Goal: Information Seeking & Learning: Learn about a topic

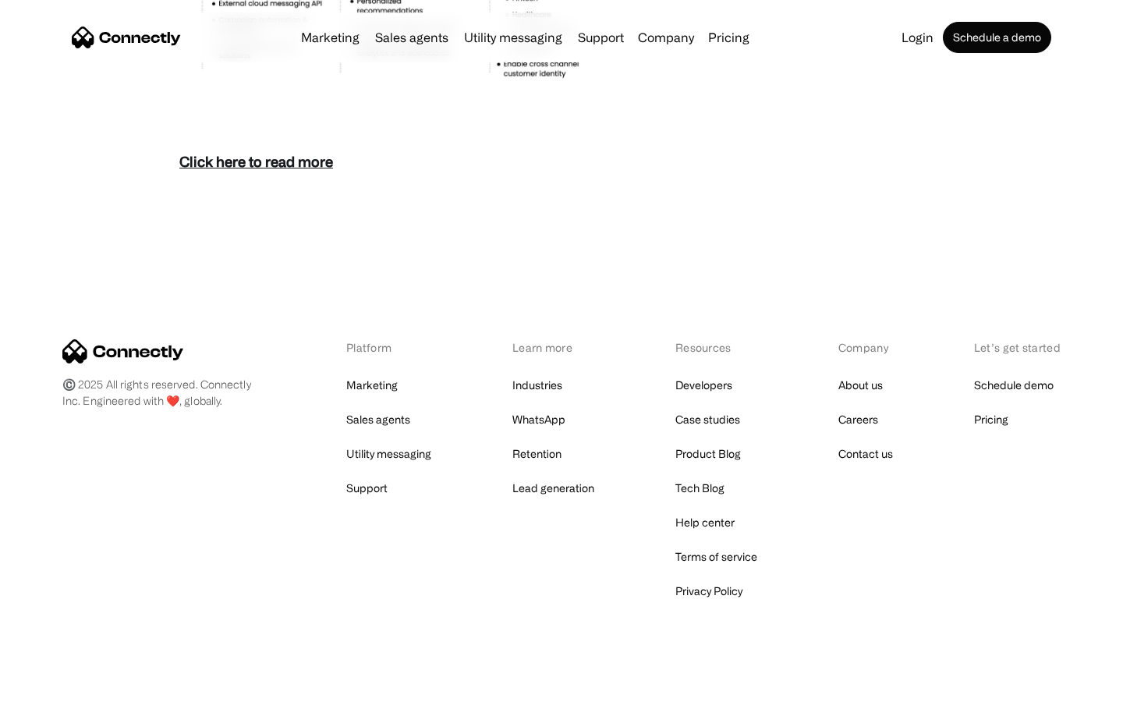
scroll to position [6762, 0]
